Goal: Task Accomplishment & Management: Manage account settings

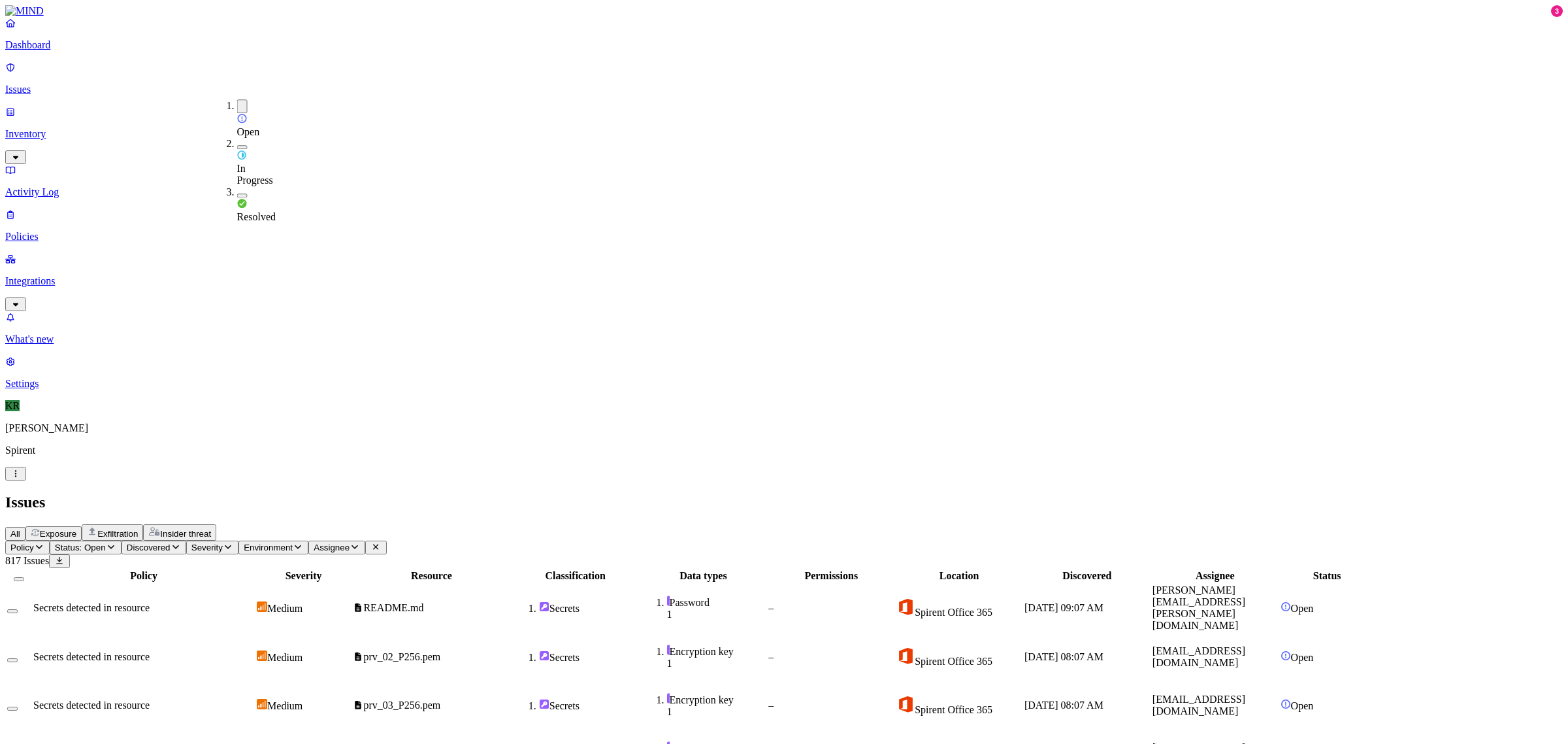
scroll to position [201, 0]
click at [589, 494] on h2 "Issues" at bounding box center [784, 502] width 1558 height 18
click at [41, 83] on p "Issues" at bounding box center [784, 89] width 1558 height 12
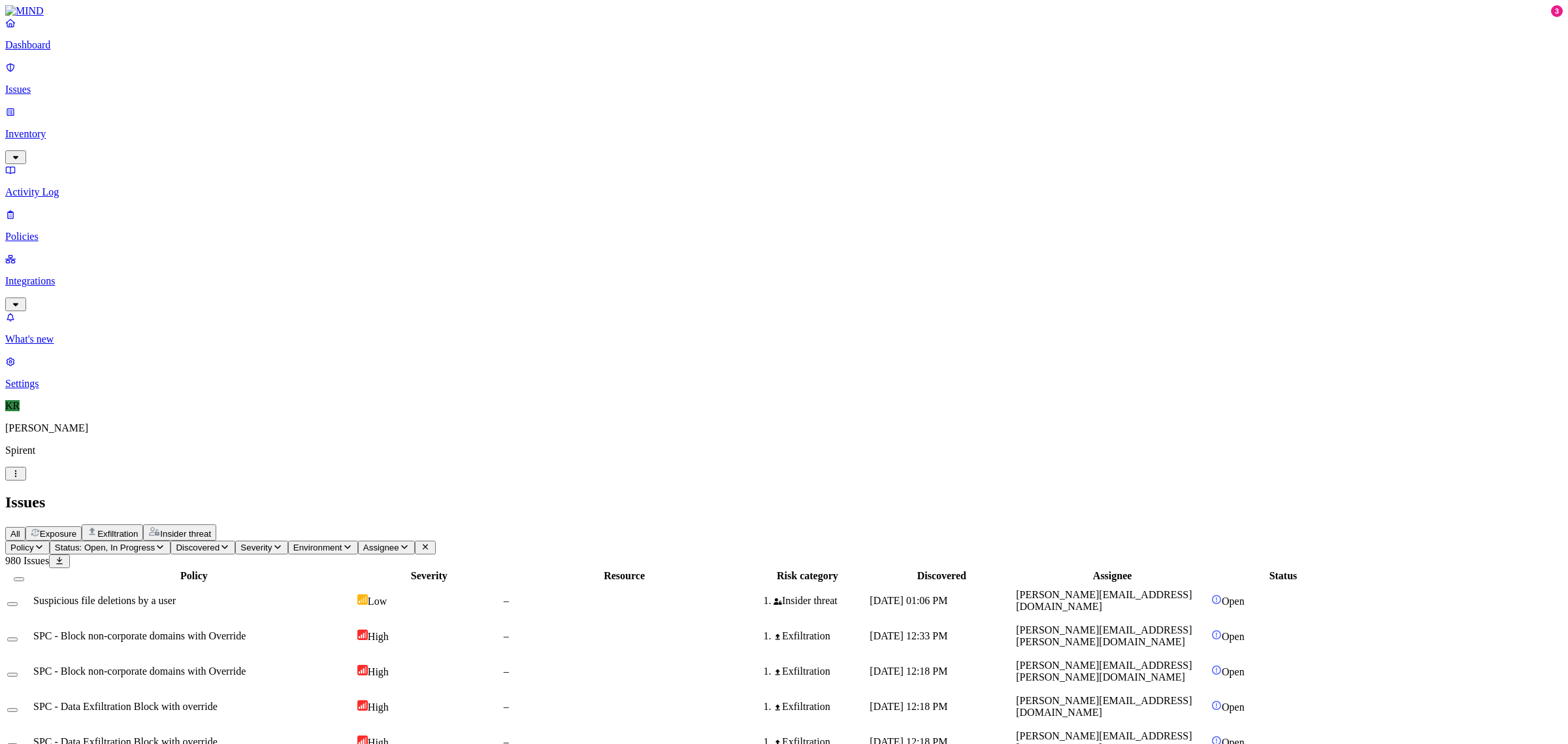
click at [211, 529] on span "Insider threat" at bounding box center [185, 533] width 51 height 10
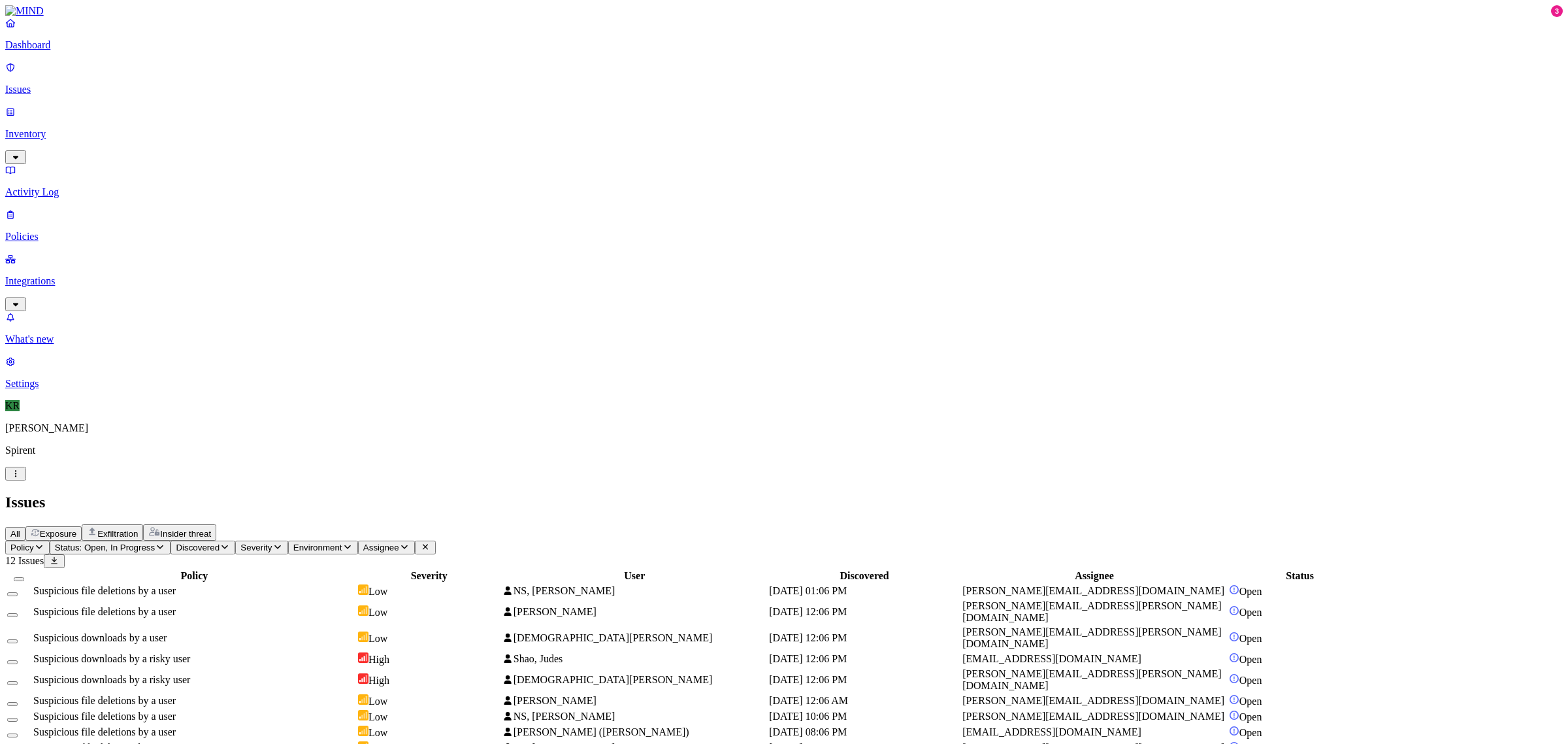
click at [356, 585] on div "Suspicious file deletions by a user" at bounding box center [194, 590] width 322 height 12
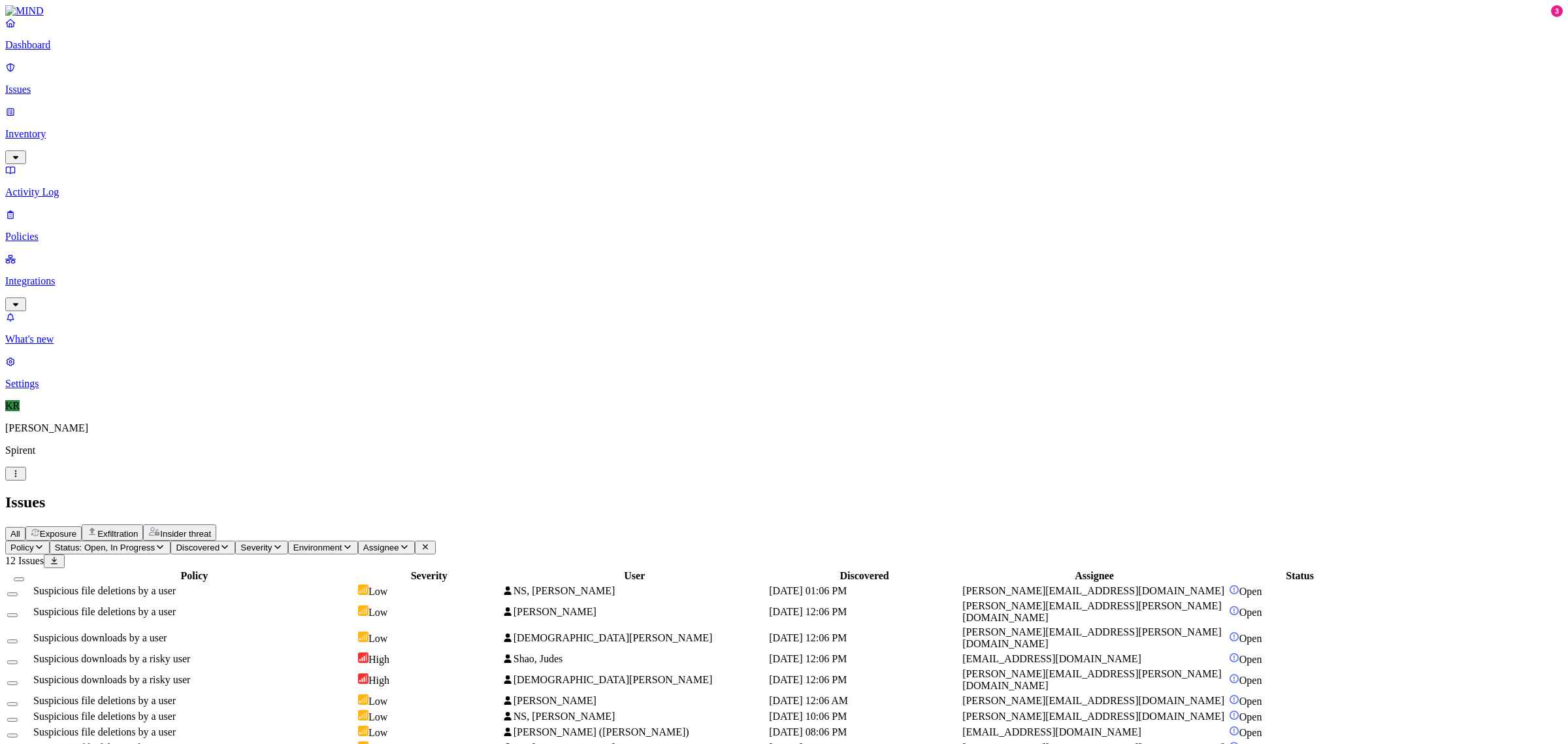
click at [24, 577] on button "Select all" at bounding box center [19, 579] width 10 height 4
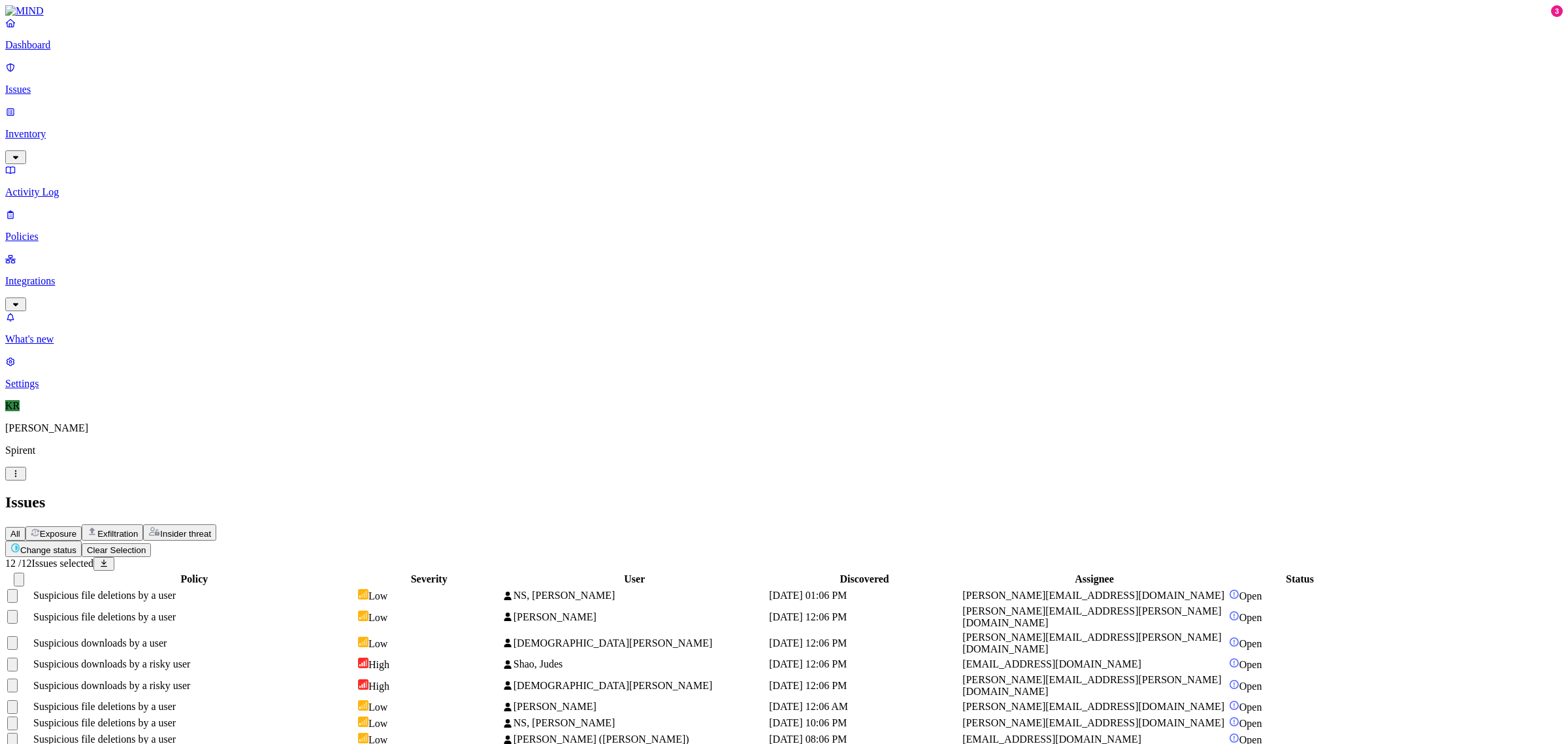
click at [225, 80] on html "Dashboard Issues Inventory Activity Log Policies Integrations What's new 3 Sett…" at bounding box center [784, 416] width 1568 height 834
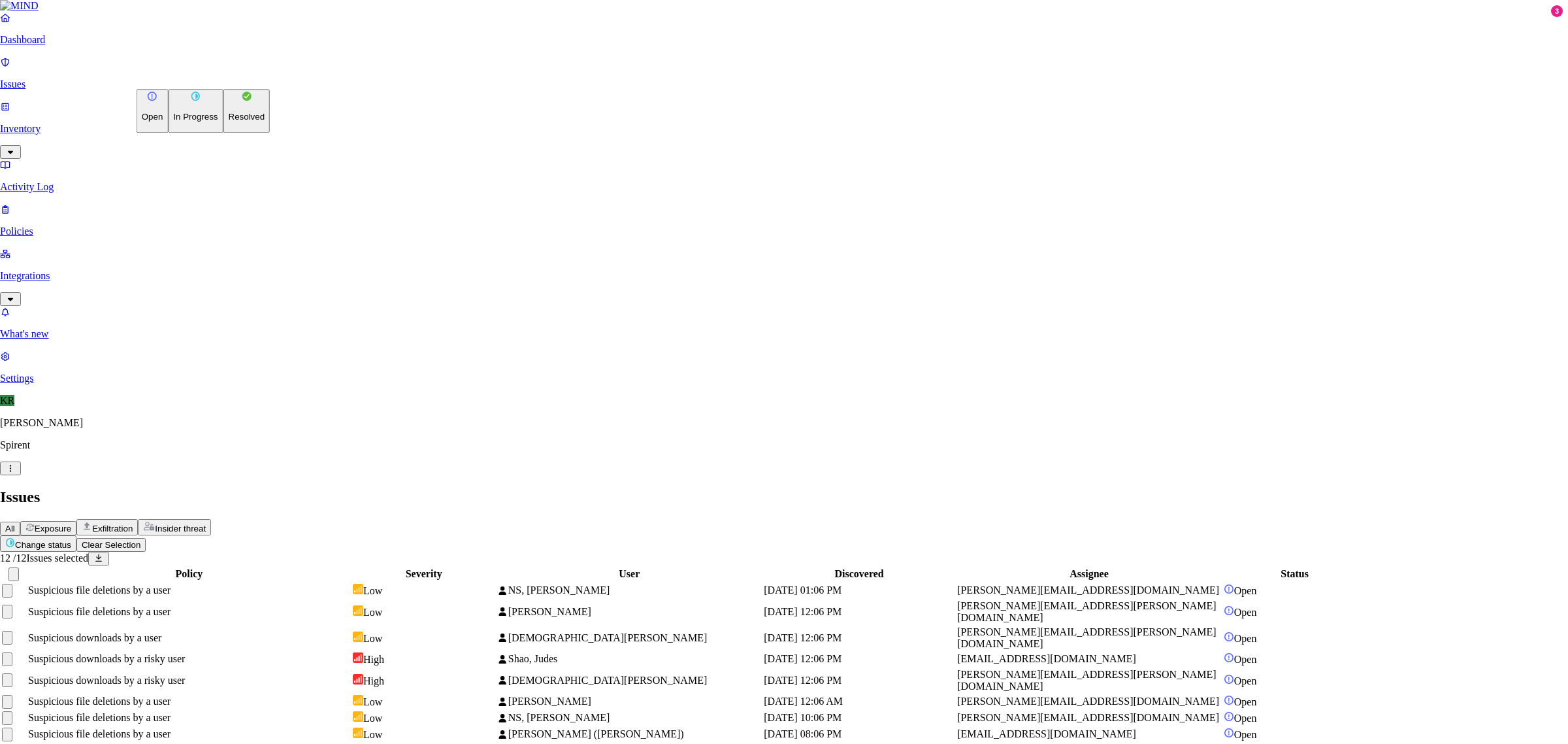
click at [228, 122] on p "Resolved" at bounding box center [246, 117] width 37 height 10
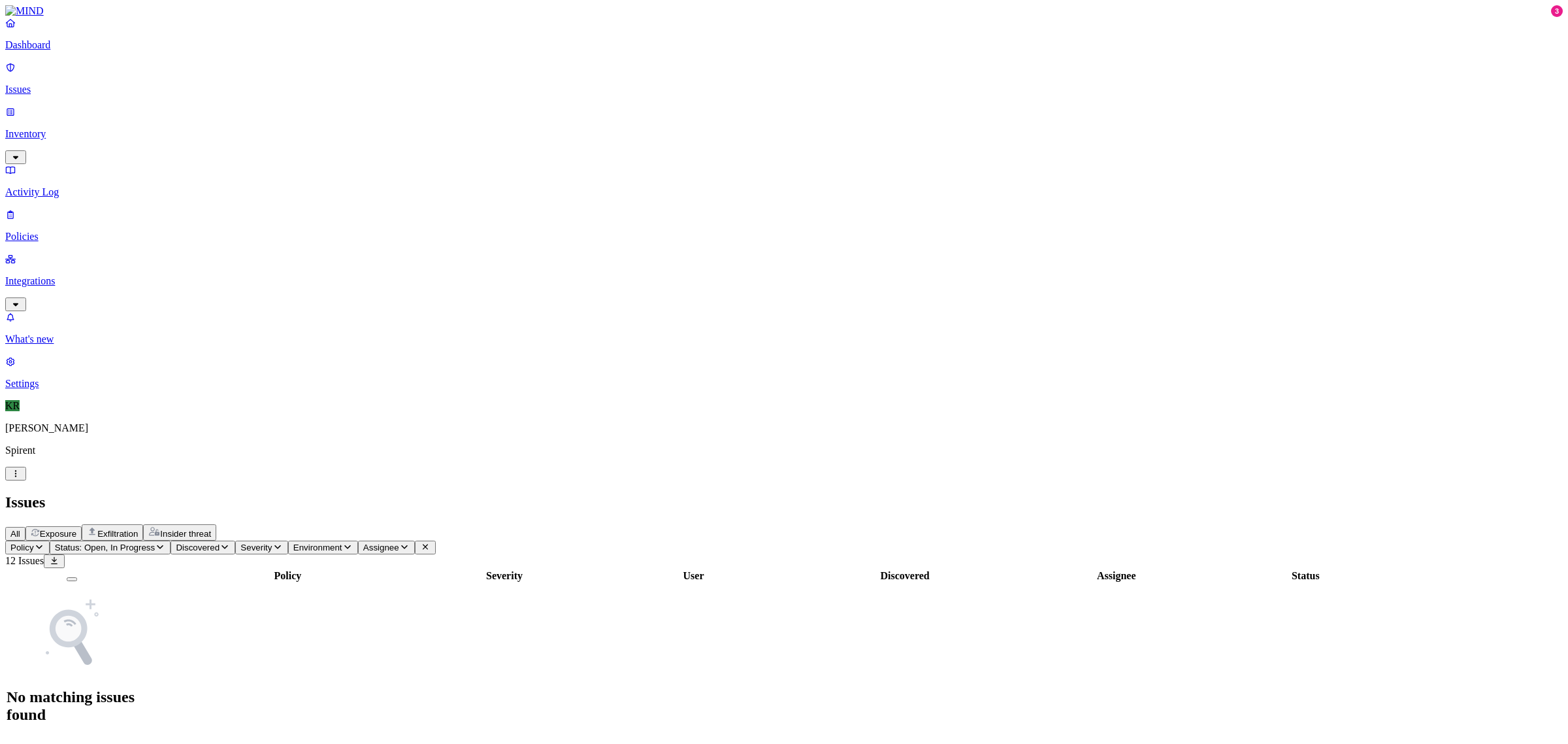
click at [73, 51] on p "Dashboard" at bounding box center [784, 44] width 1558 height 12
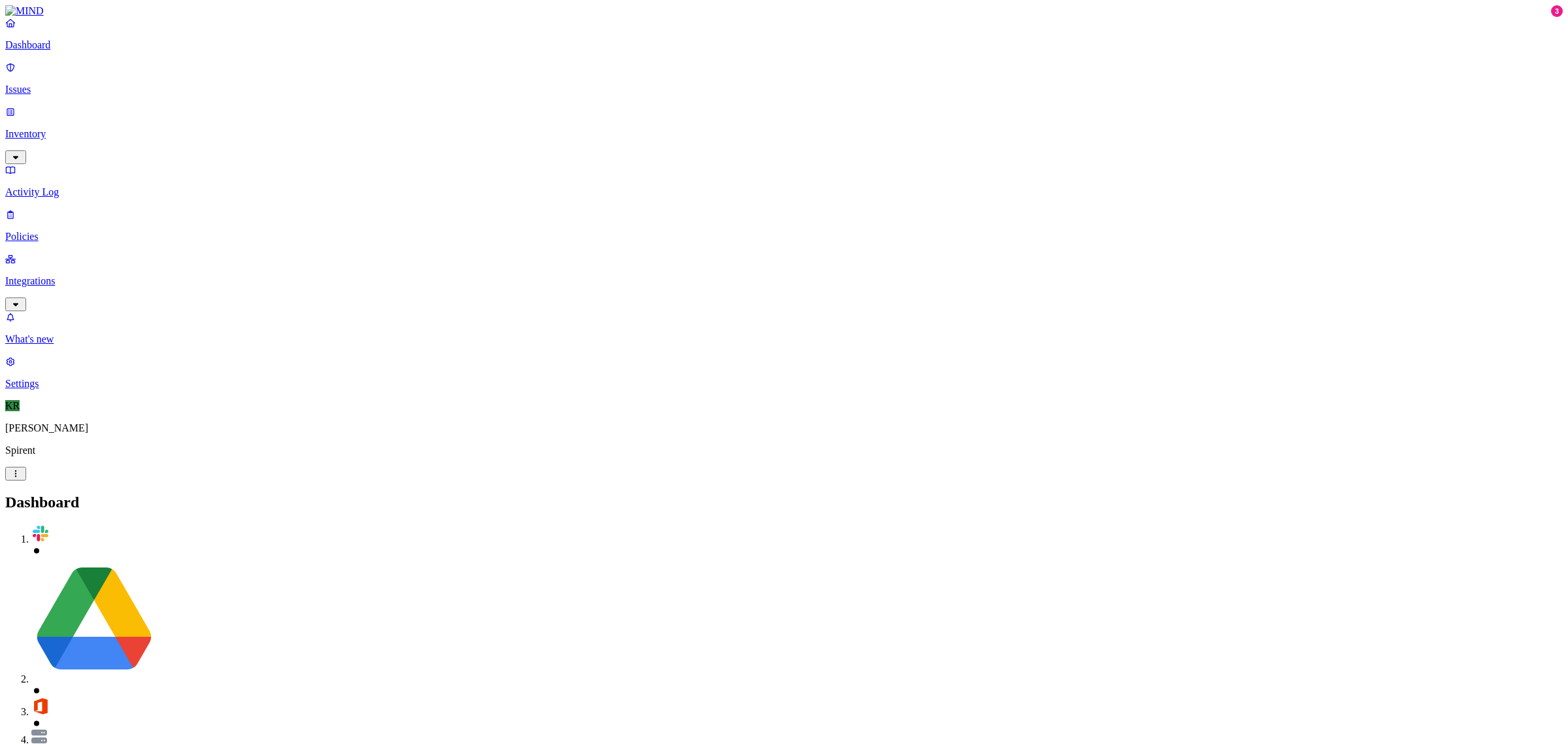
click at [20, 75] on link "Issues" at bounding box center [784, 79] width 1558 height 34
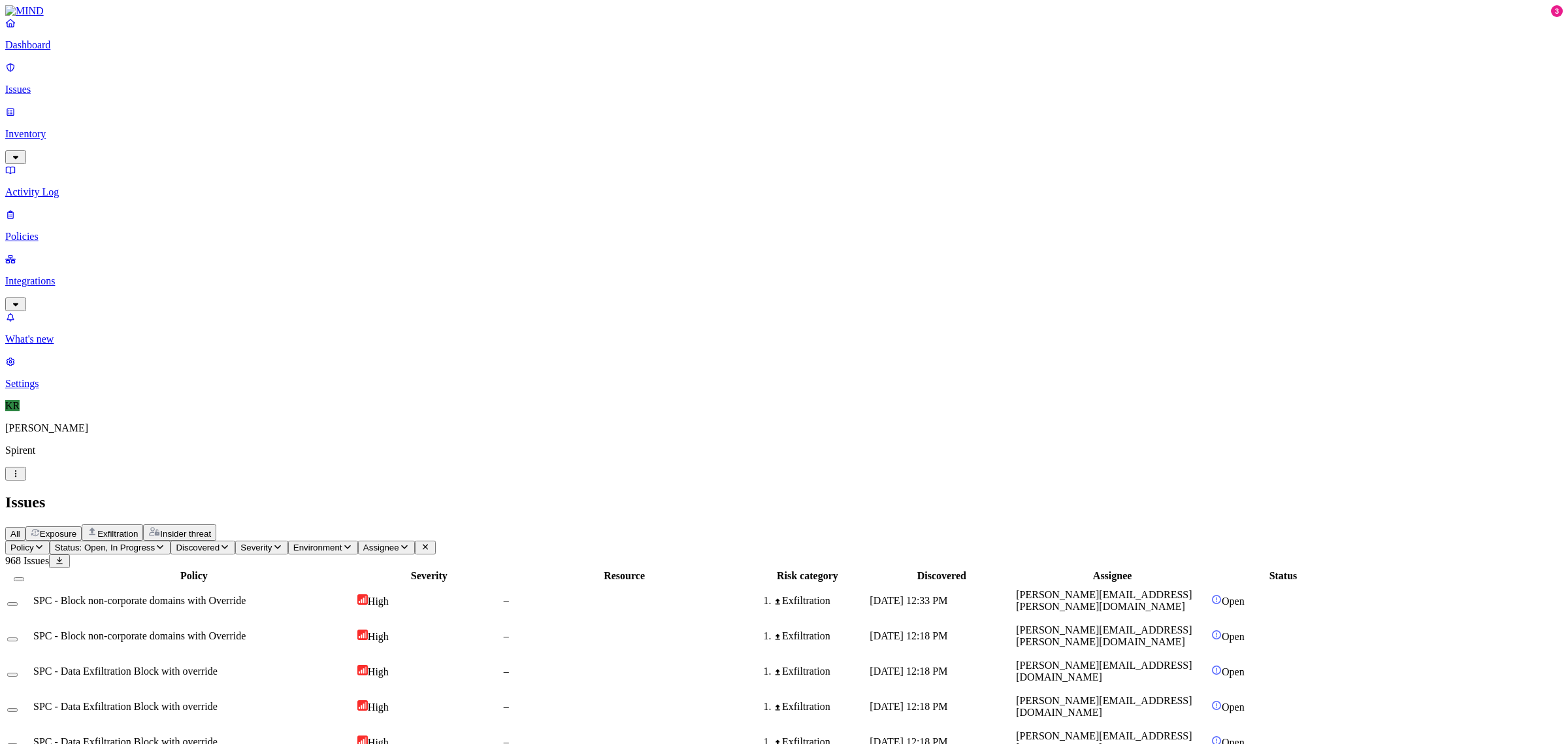
click at [76, 529] on span "Exposure" at bounding box center [58, 533] width 37 height 10
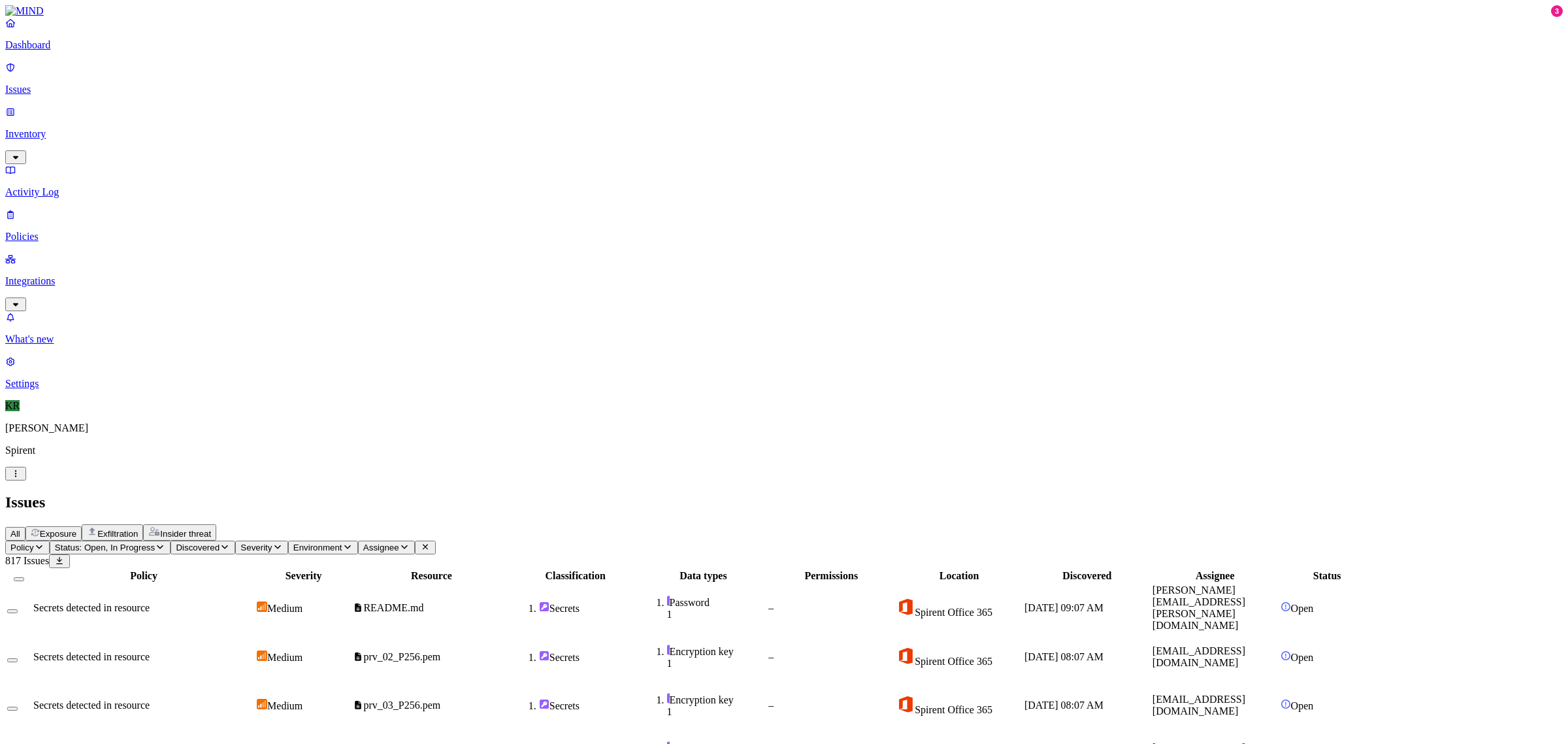
click at [639, 583] on td "Secrets" at bounding box center [575, 608] width 127 height 48
click at [894, 633] on td "–" at bounding box center [831, 657] width 127 height 47
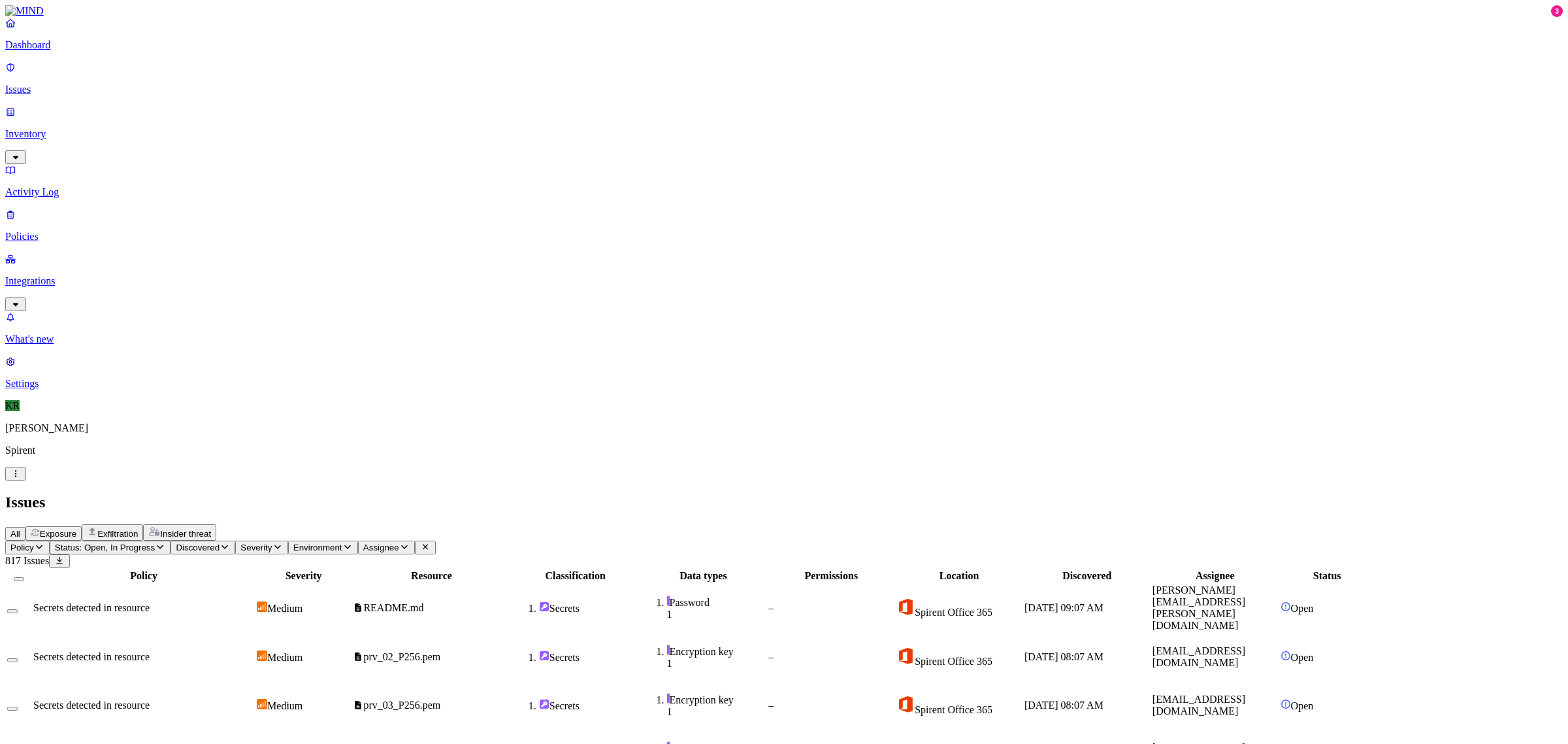
click at [24, 577] on button "Select all" at bounding box center [19, 579] width 10 height 4
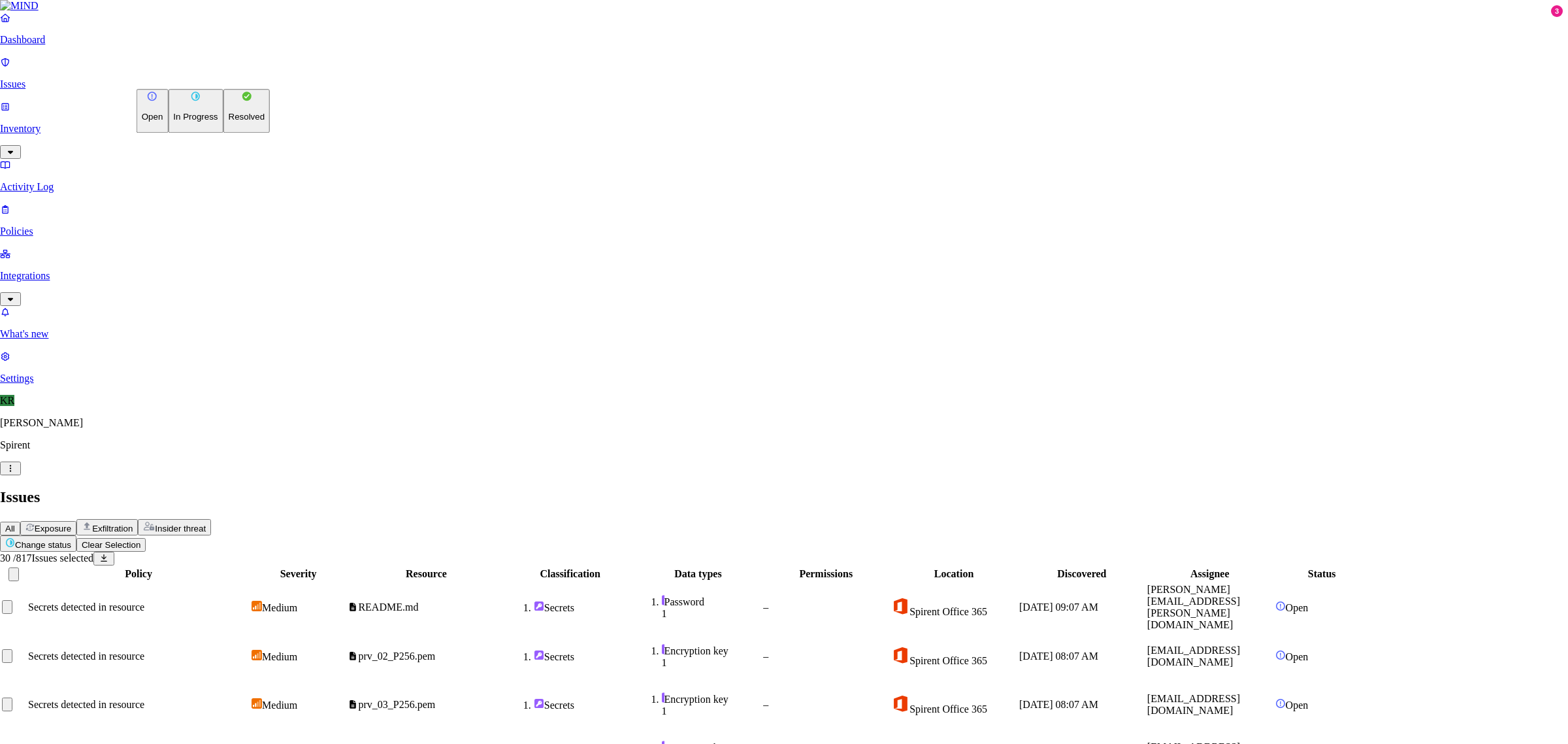
click at [224, 133] on button "Resolved" at bounding box center [247, 111] width 47 height 44
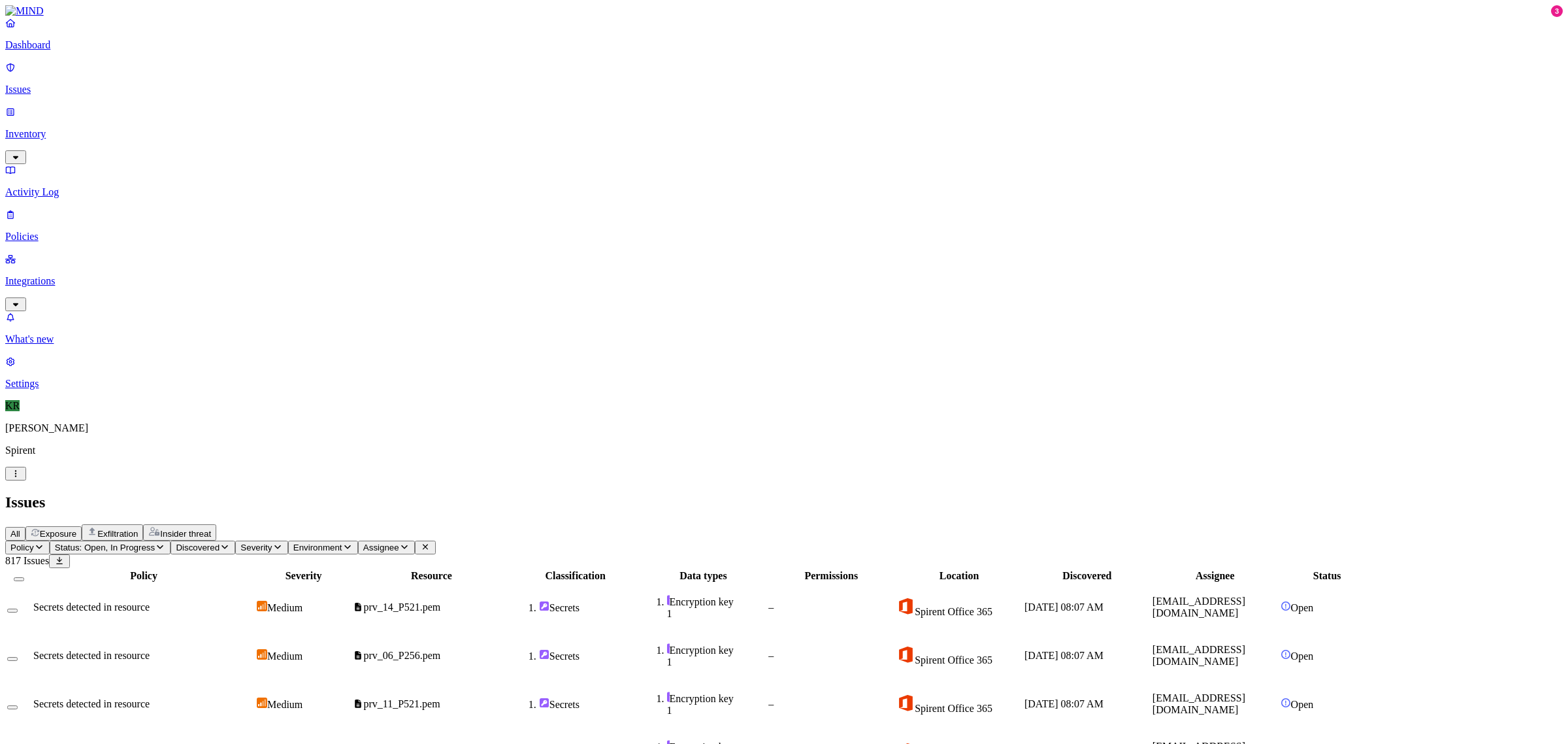
click at [24, 577] on button "Select all" at bounding box center [19, 579] width 10 height 4
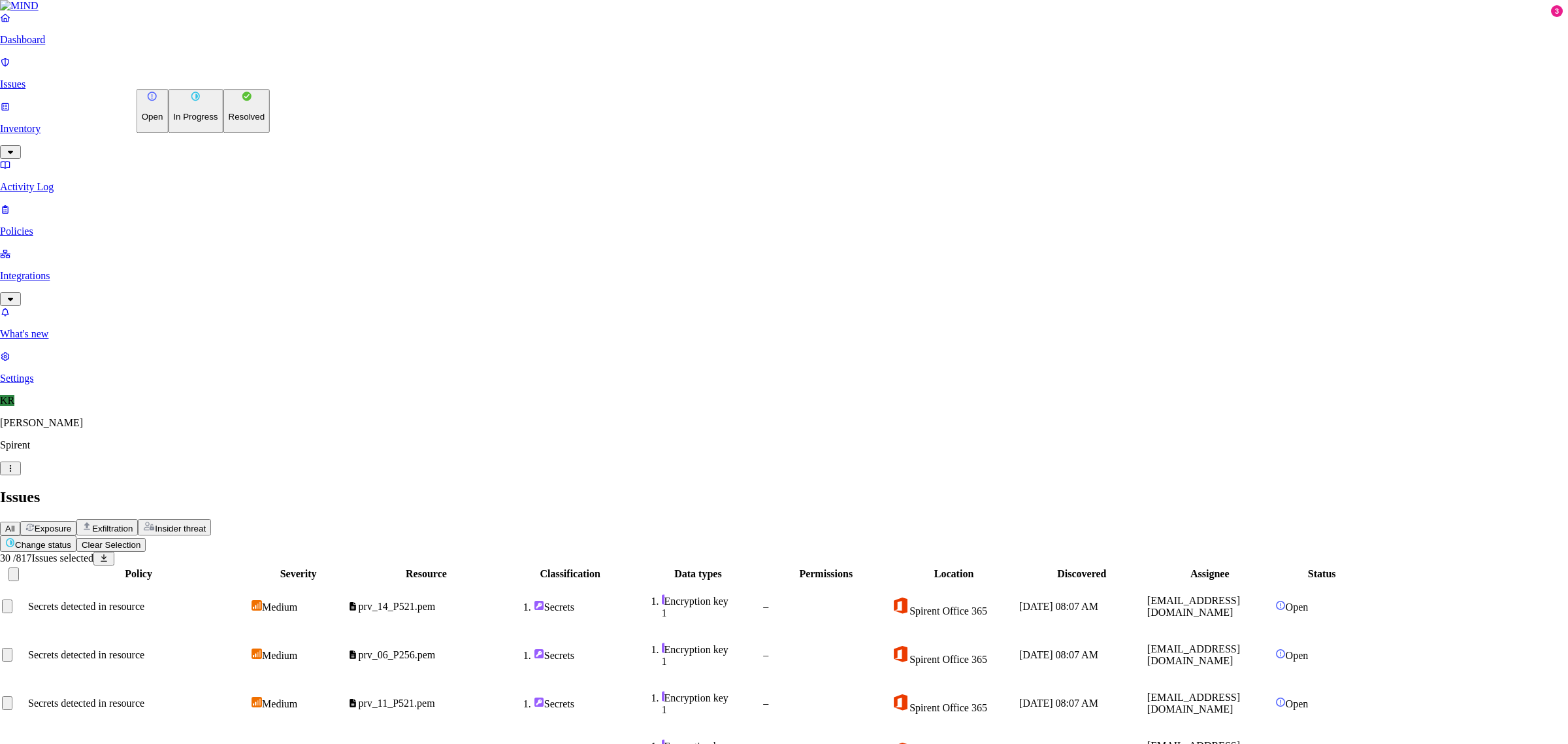
click at [228, 122] on p "Resolved" at bounding box center [246, 117] width 37 height 10
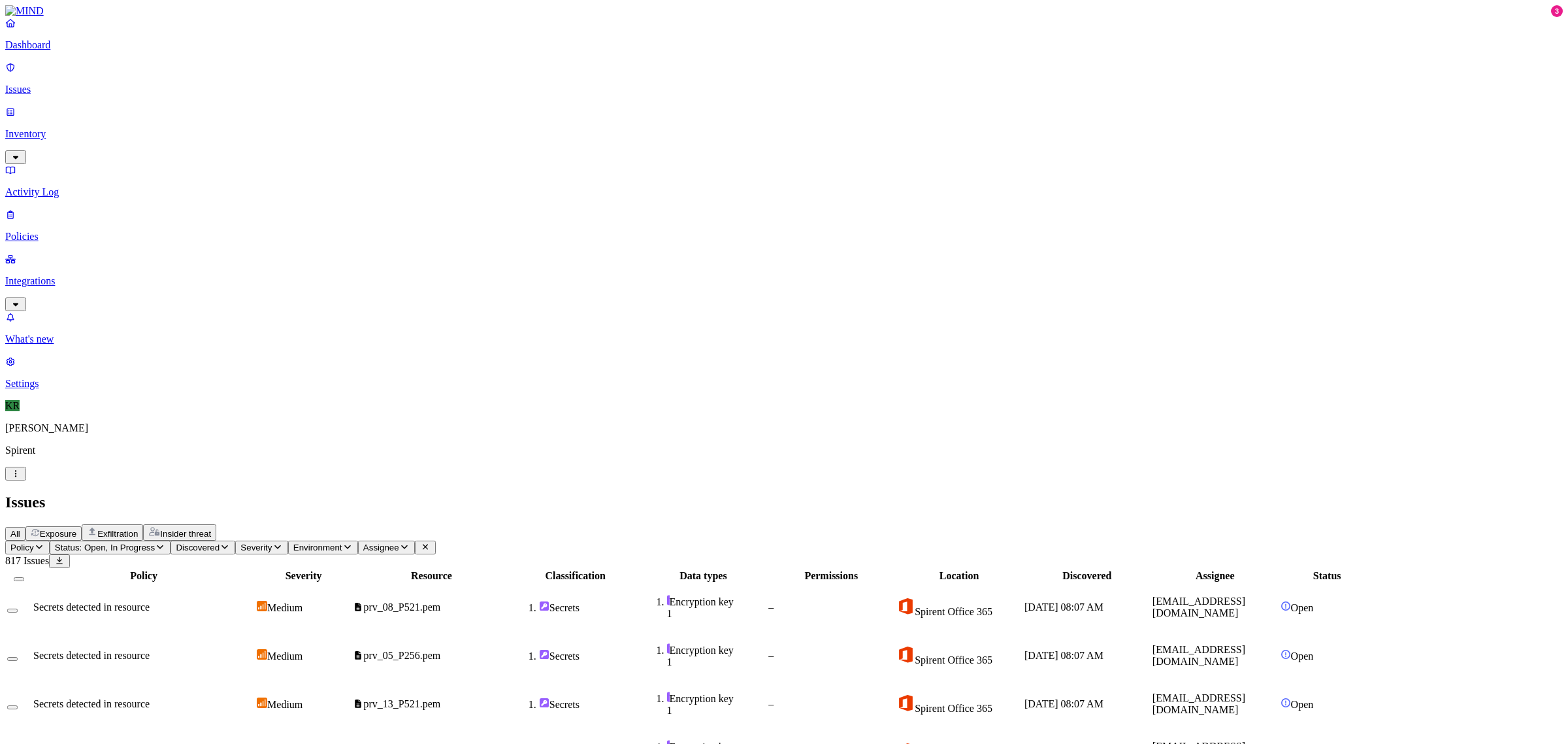
scroll to position [163, 0]
